Goal: Check status: Check status

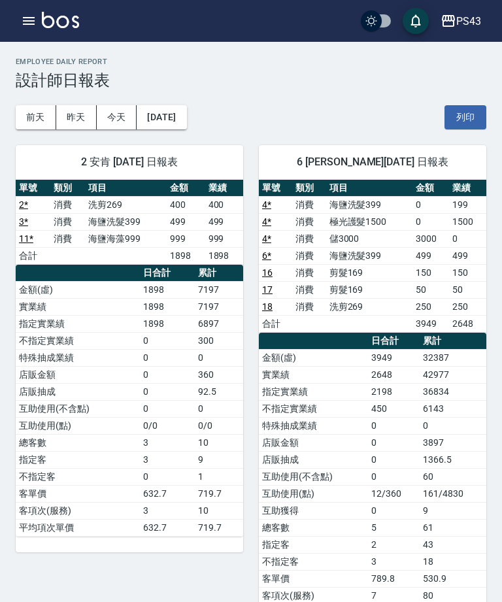
click at [186, 116] on button "[DATE]" at bounding box center [162, 117] width 50 height 24
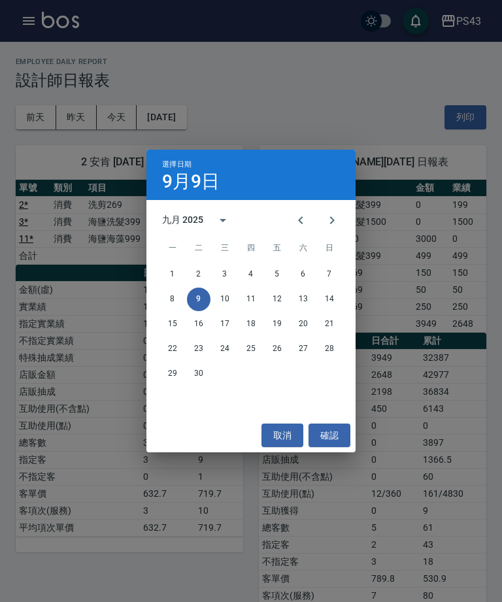
click at [341, 275] on button "7" at bounding box center [330, 275] width 24 height 24
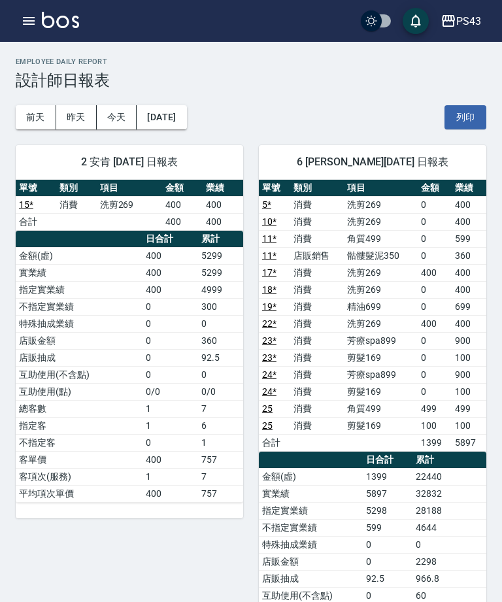
click at [186, 124] on button "[DATE]" at bounding box center [162, 117] width 50 height 24
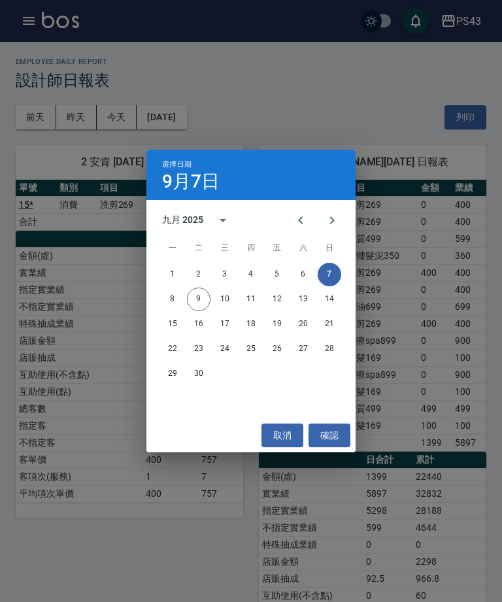
click at [304, 280] on button "6" at bounding box center [304, 275] width 24 height 24
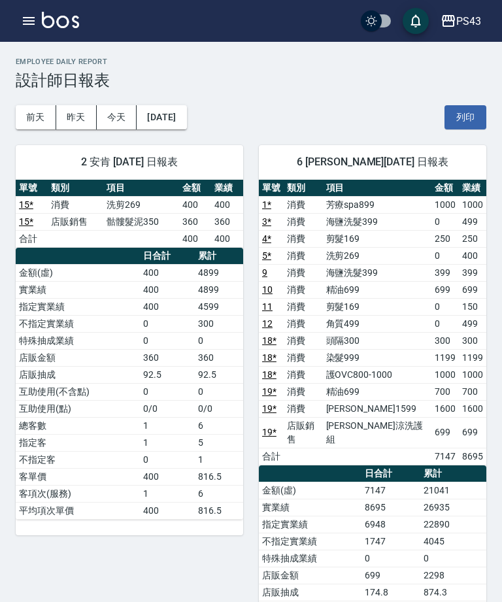
click at [186, 107] on button "[DATE]" at bounding box center [162, 117] width 50 height 24
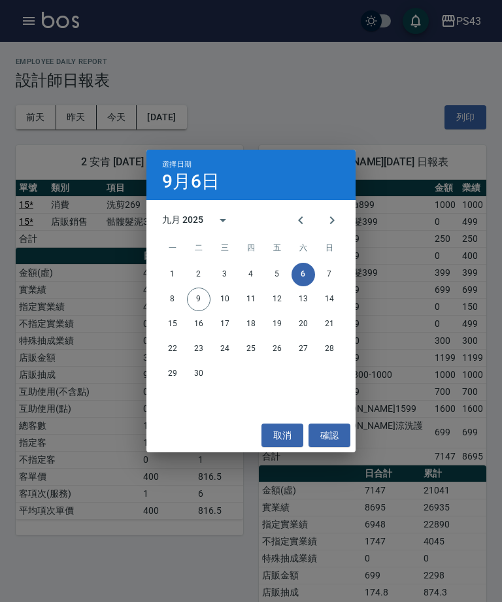
click at [283, 270] on button "5" at bounding box center [277, 275] width 24 height 24
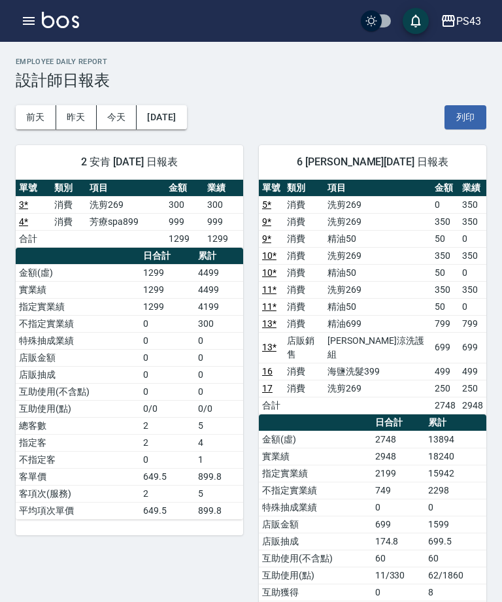
click at [87, 106] on button "昨天" at bounding box center [76, 117] width 41 height 24
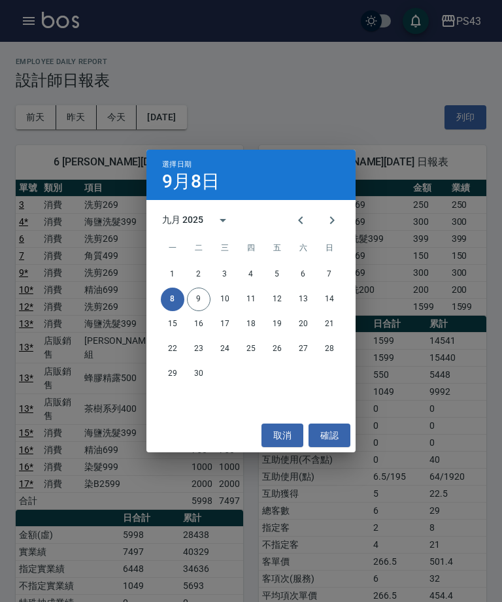
click at [220, 277] on button "3" at bounding box center [225, 275] width 24 height 24
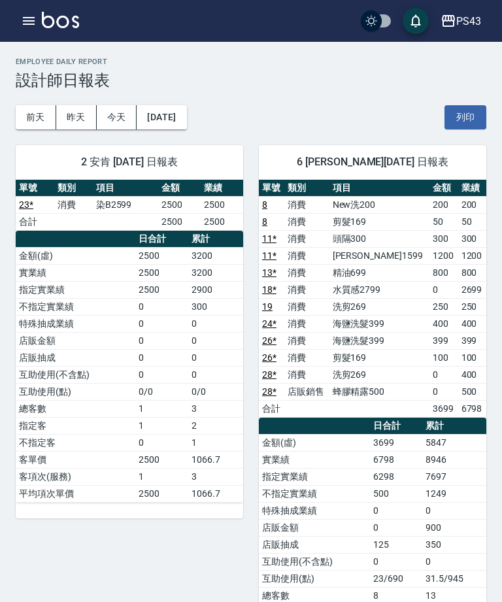
click at [117, 122] on button "今天" at bounding box center [117, 117] width 41 height 24
